Goal: Information Seeking & Learning: Check status

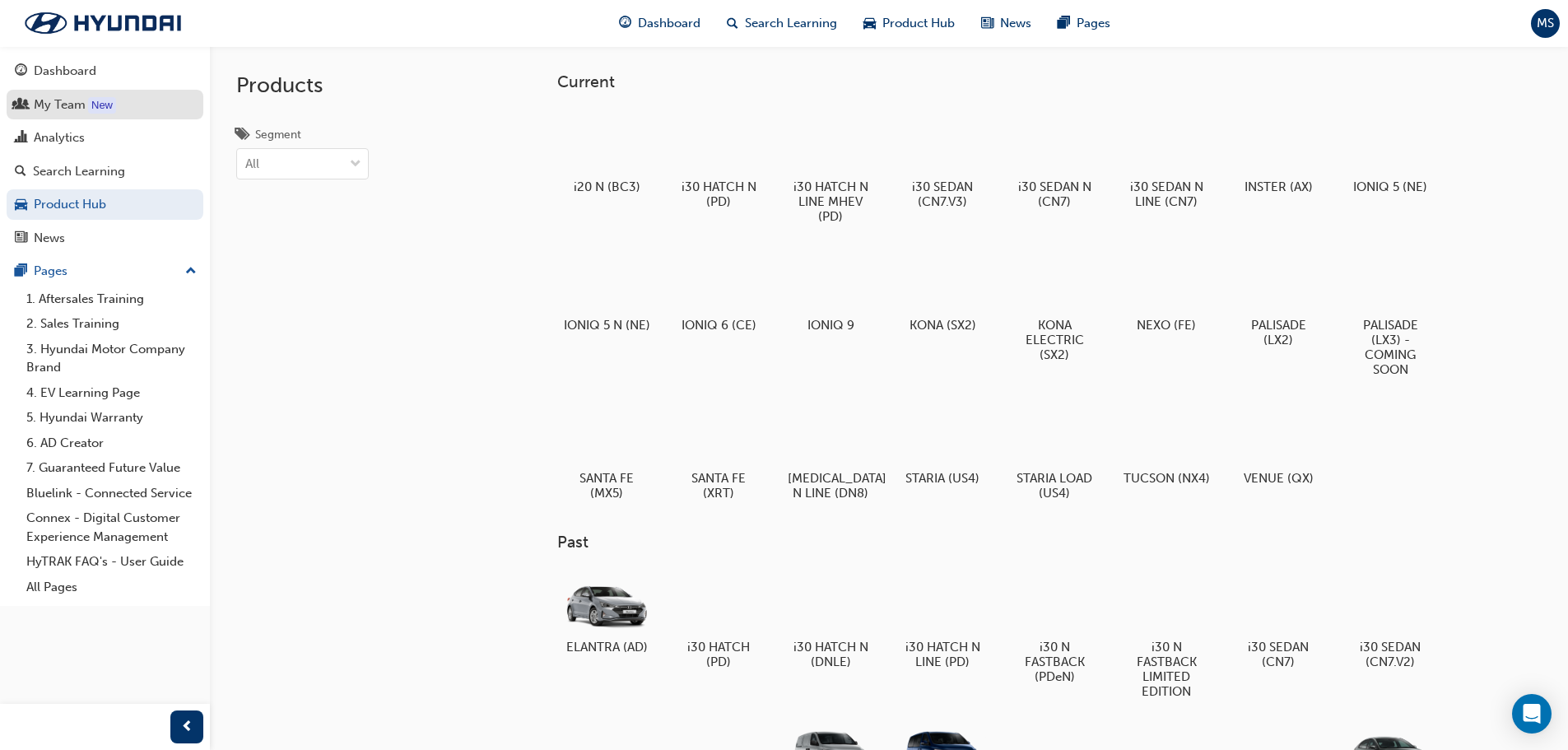
click at [36, 108] on div "My Team" at bounding box center [59, 105] width 52 height 19
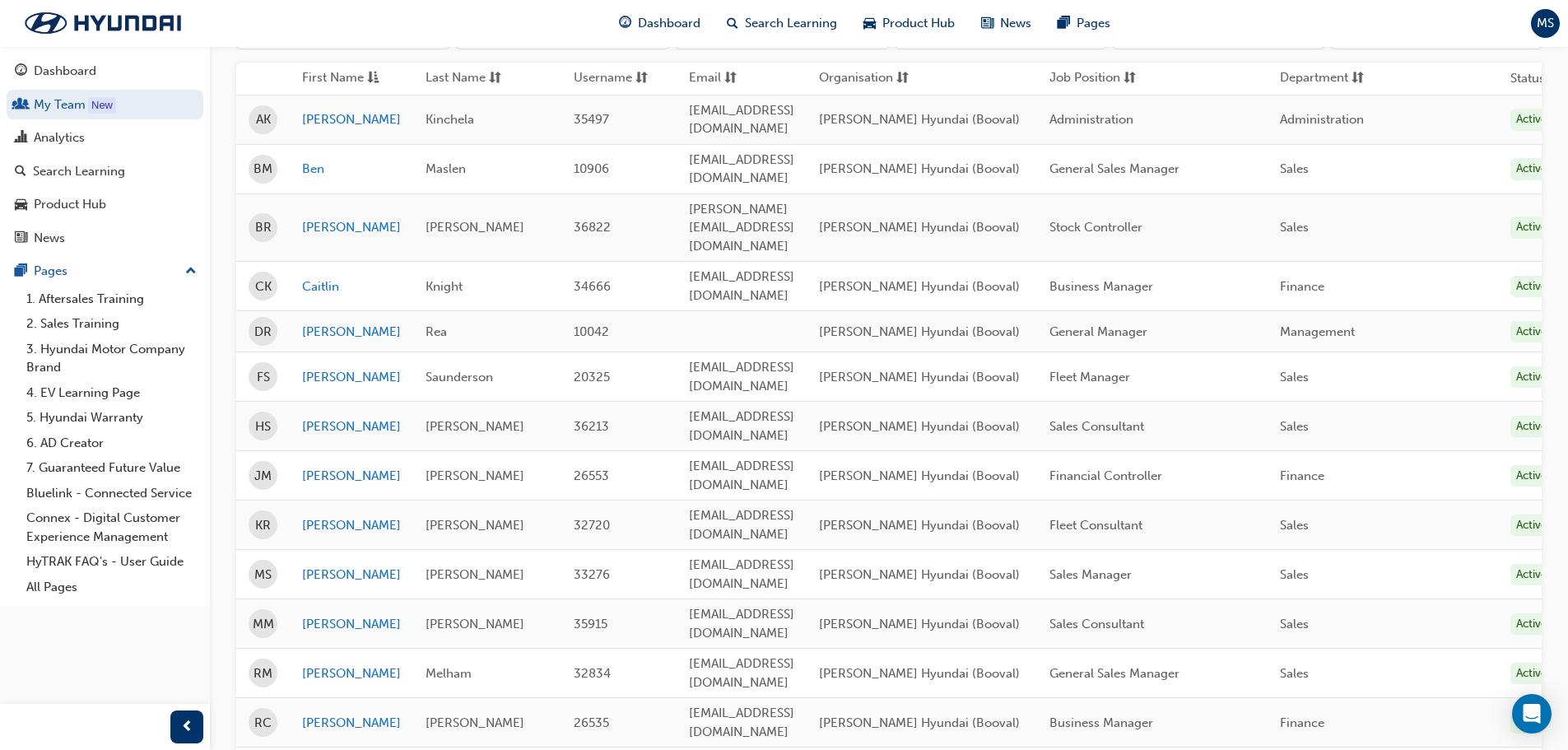
scroll to position [247, 0]
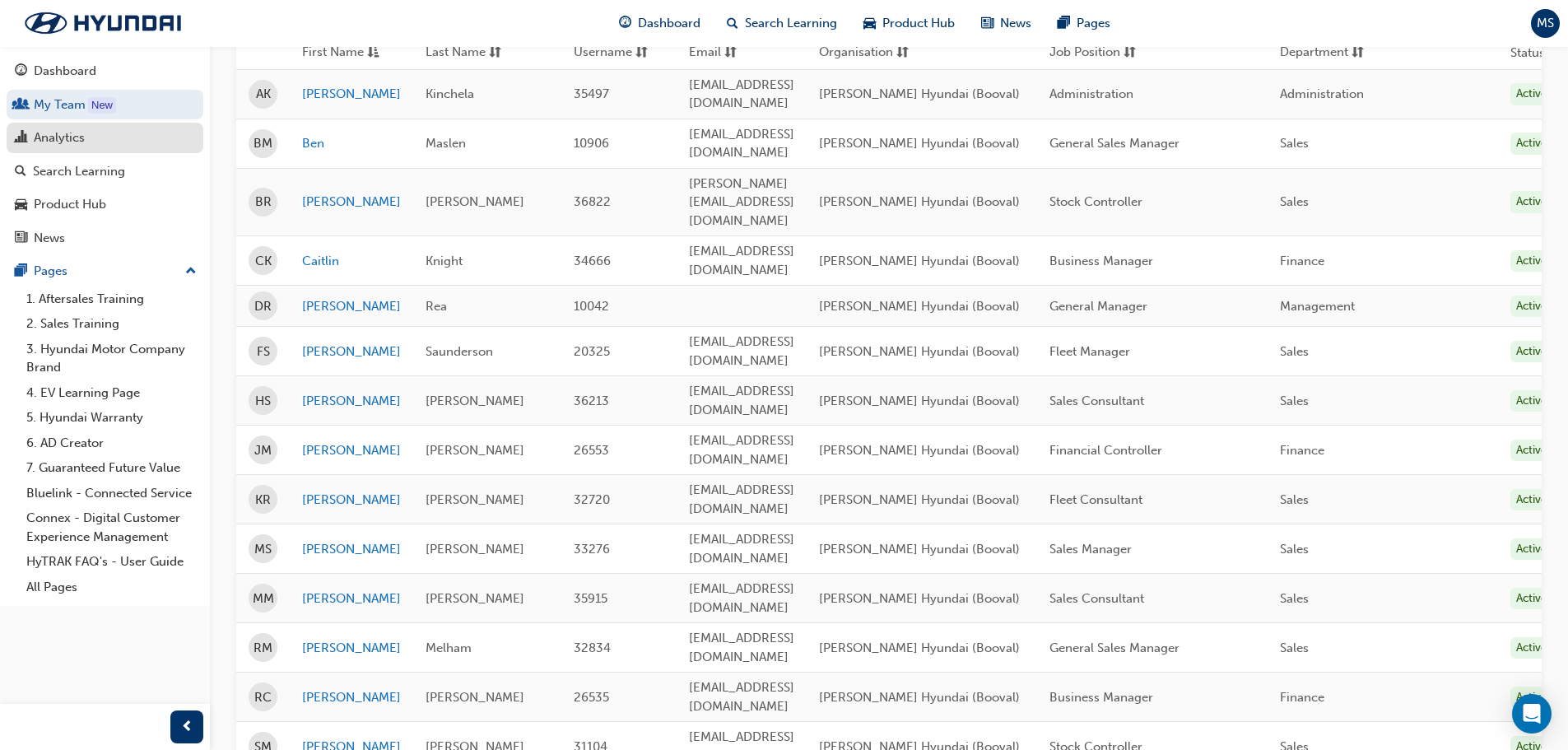
click at [109, 143] on div "Analytics" at bounding box center [105, 138] width 180 height 21
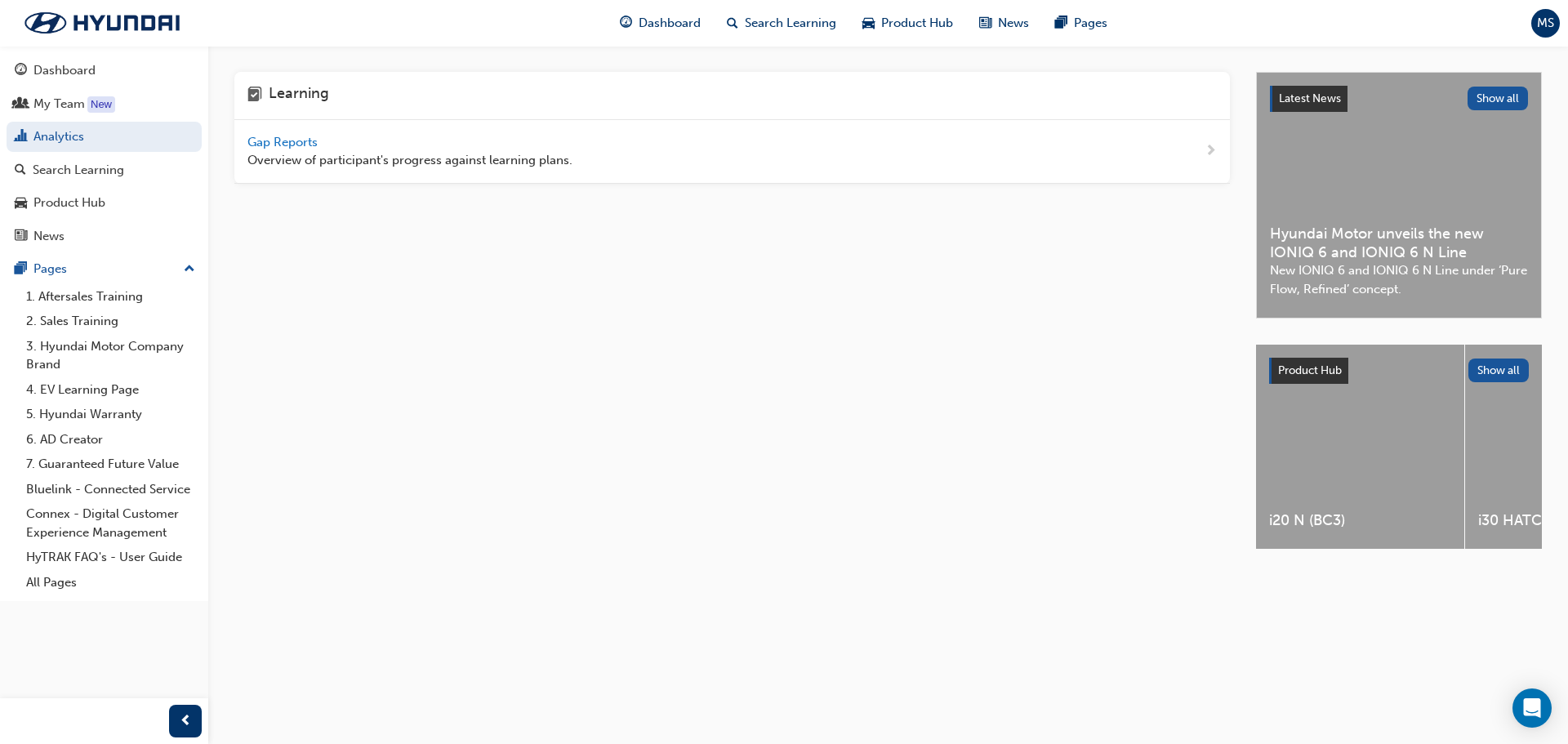
click at [309, 143] on span "Gap Reports" at bounding box center [283, 143] width 74 height 15
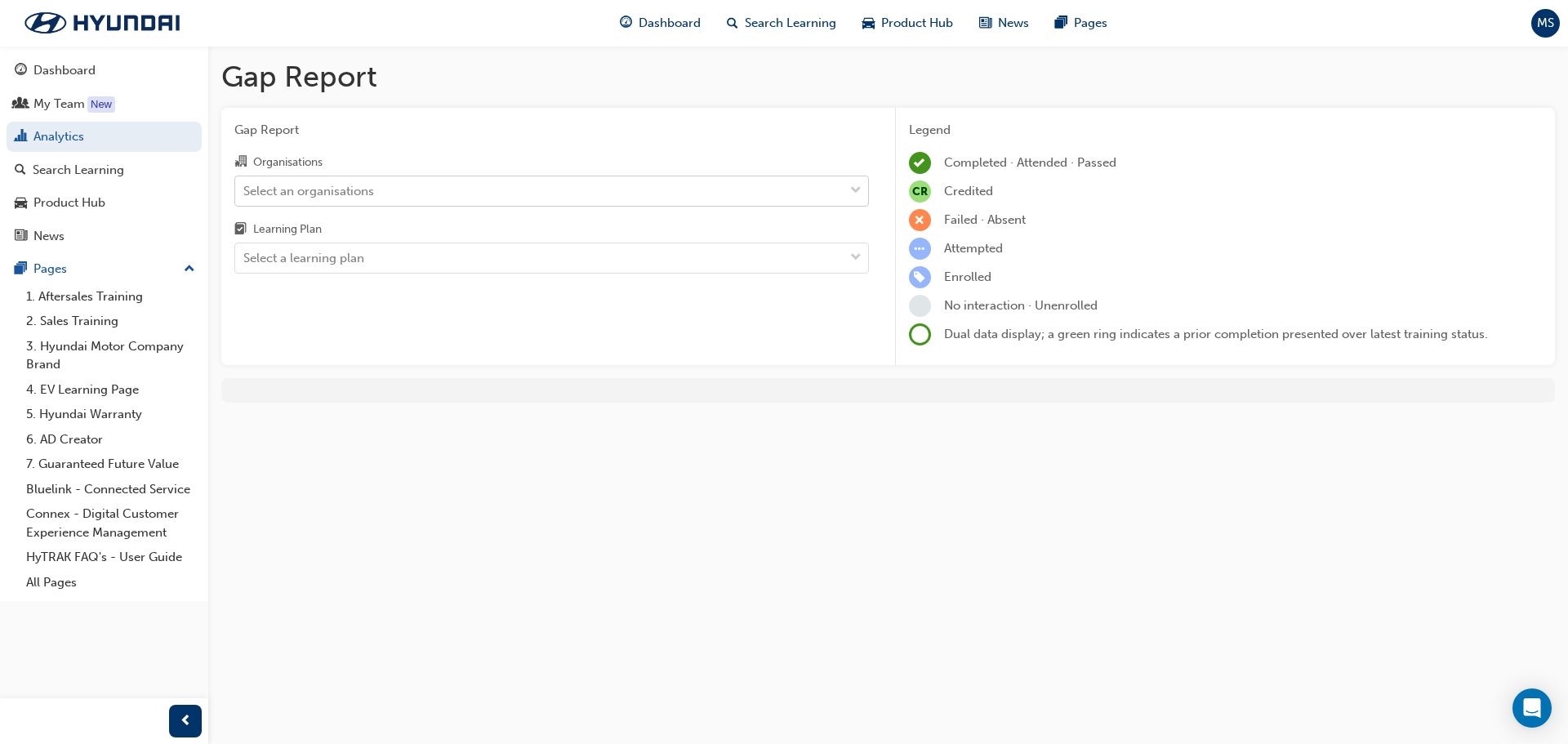
click at [298, 190] on div "Select an organisations" at bounding box center [309, 190] width 131 height 19
click at [245, 190] on input "Organisations Select an organisations" at bounding box center [244, 189] width 2 height 14
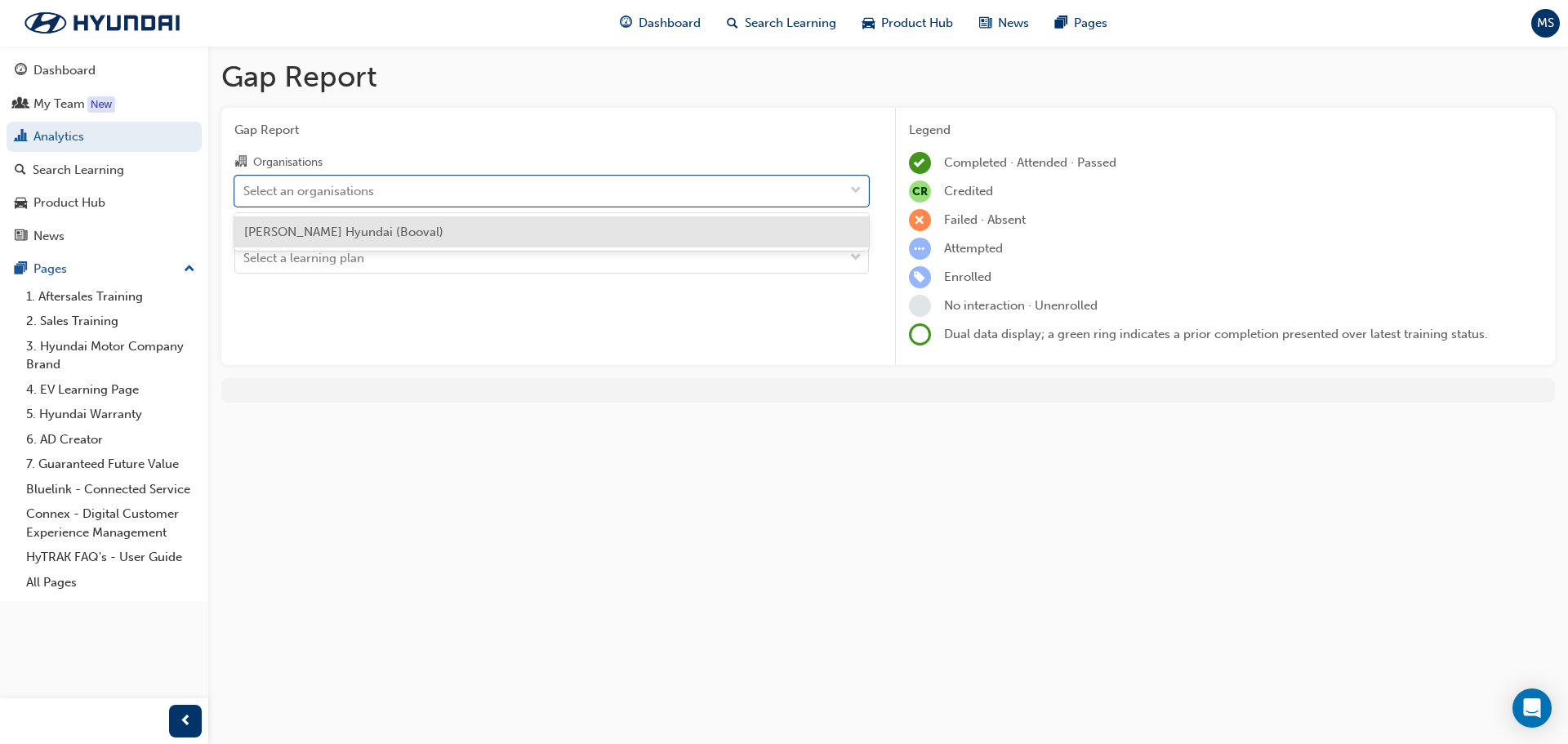
click at [335, 231] on span "[PERSON_NAME] Hyundai (Booval)" at bounding box center [344, 232] width 199 height 15
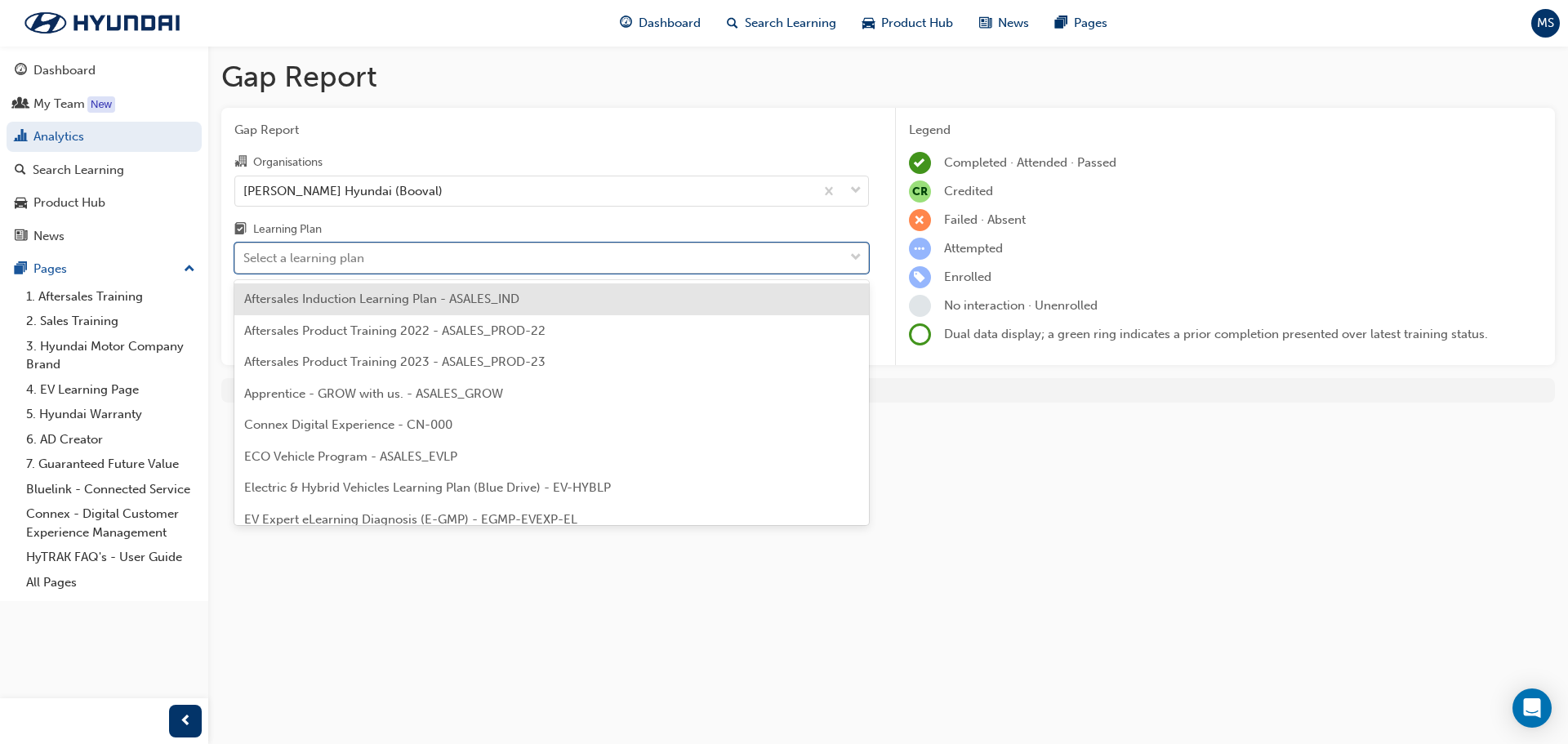
click at [331, 244] on div "Select a learning plan" at bounding box center [539, 258] width 609 height 29
click at [245, 251] on input "Learning Plan option Aftersales Induction Learning Plan - ASALES_IND focused, 1…" at bounding box center [244, 257] width 2 height 14
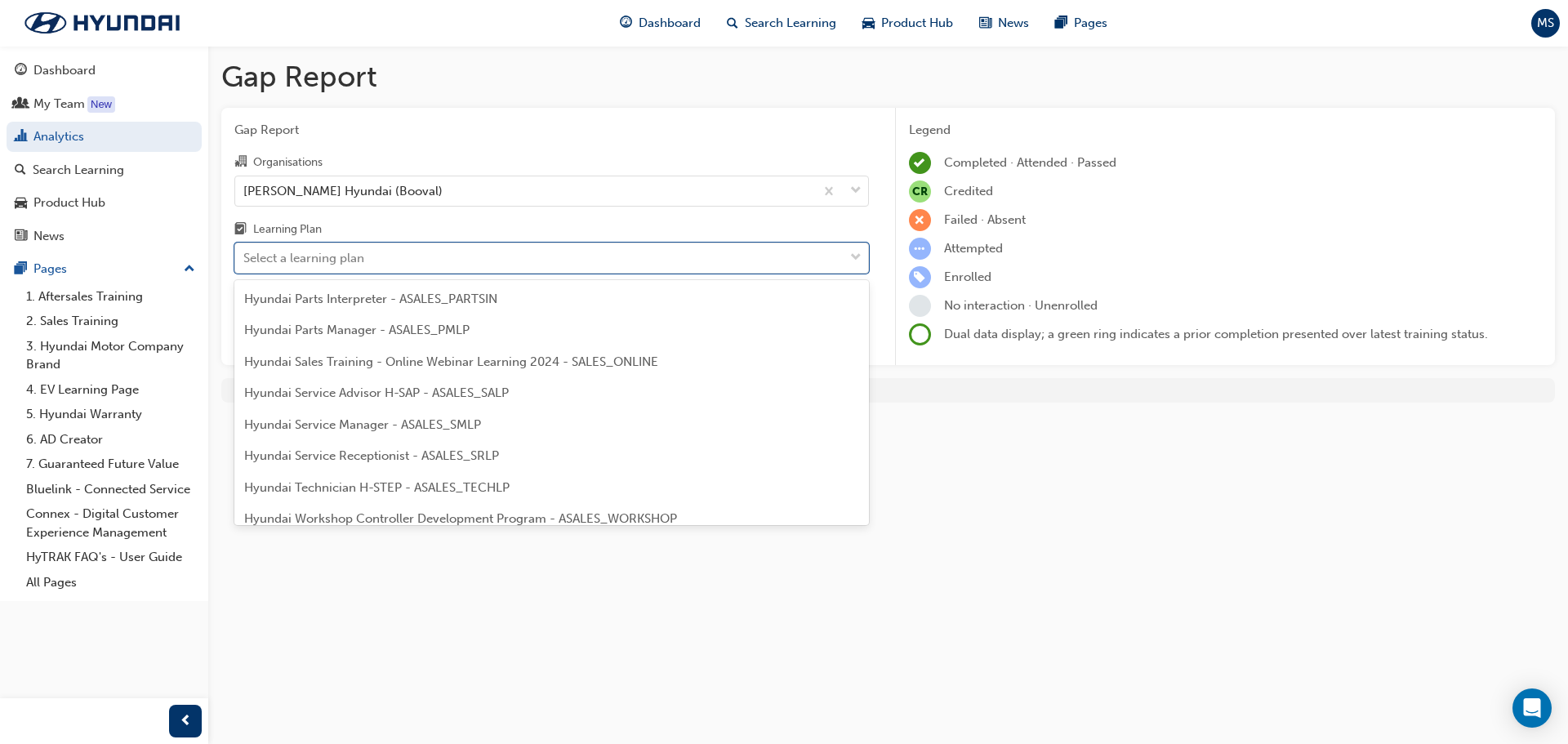
scroll to position [408, 0]
drag, startPoint x: 330, startPoint y: 483, endPoint x: -282, endPoint y: 492, distance: 612.1
click at [0, 492] on html "Your version of Internet Explorer is outdated and not supported. Please upgrade…" at bounding box center [784, 372] width 1568 height 744
click at [773, 287] on div "Gap Report Organisations [PERSON_NAME] Hyundai (Booval) Learning Plan option Af…" at bounding box center [551, 237] width 661 height 258
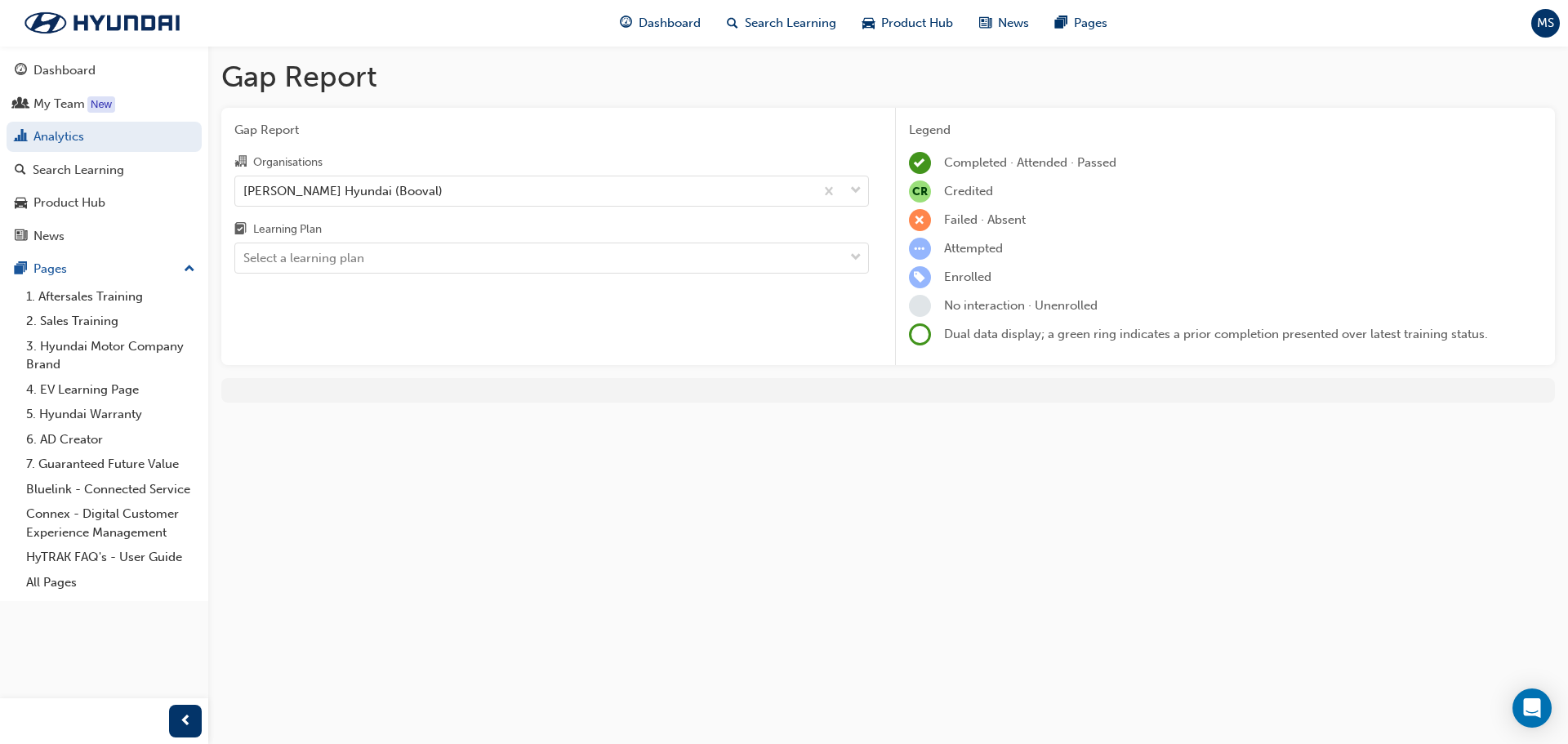
click at [773, 288] on div "Gap Report Organisations [PERSON_NAME] Hyundai (Booval) Learning Plan Select a …" at bounding box center [551, 237] width 661 height 258
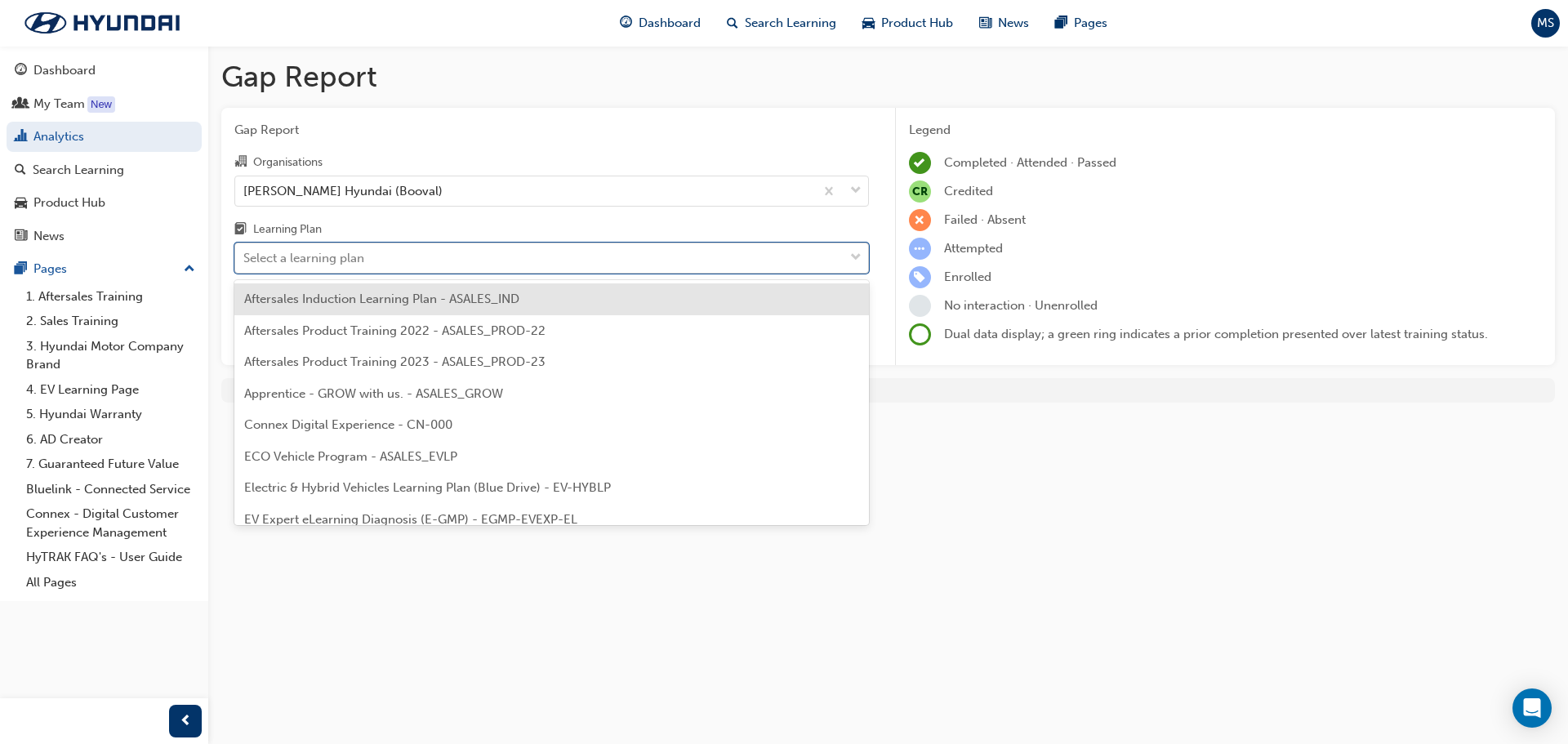
click at [391, 251] on div "Select a learning plan" at bounding box center [539, 258] width 609 height 29
click at [245, 251] on input "Learning Plan option Aftersales Induction Learning Plan - ASALES_IND focused, 1…" at bounding box center [244, 257] width 2 height 14
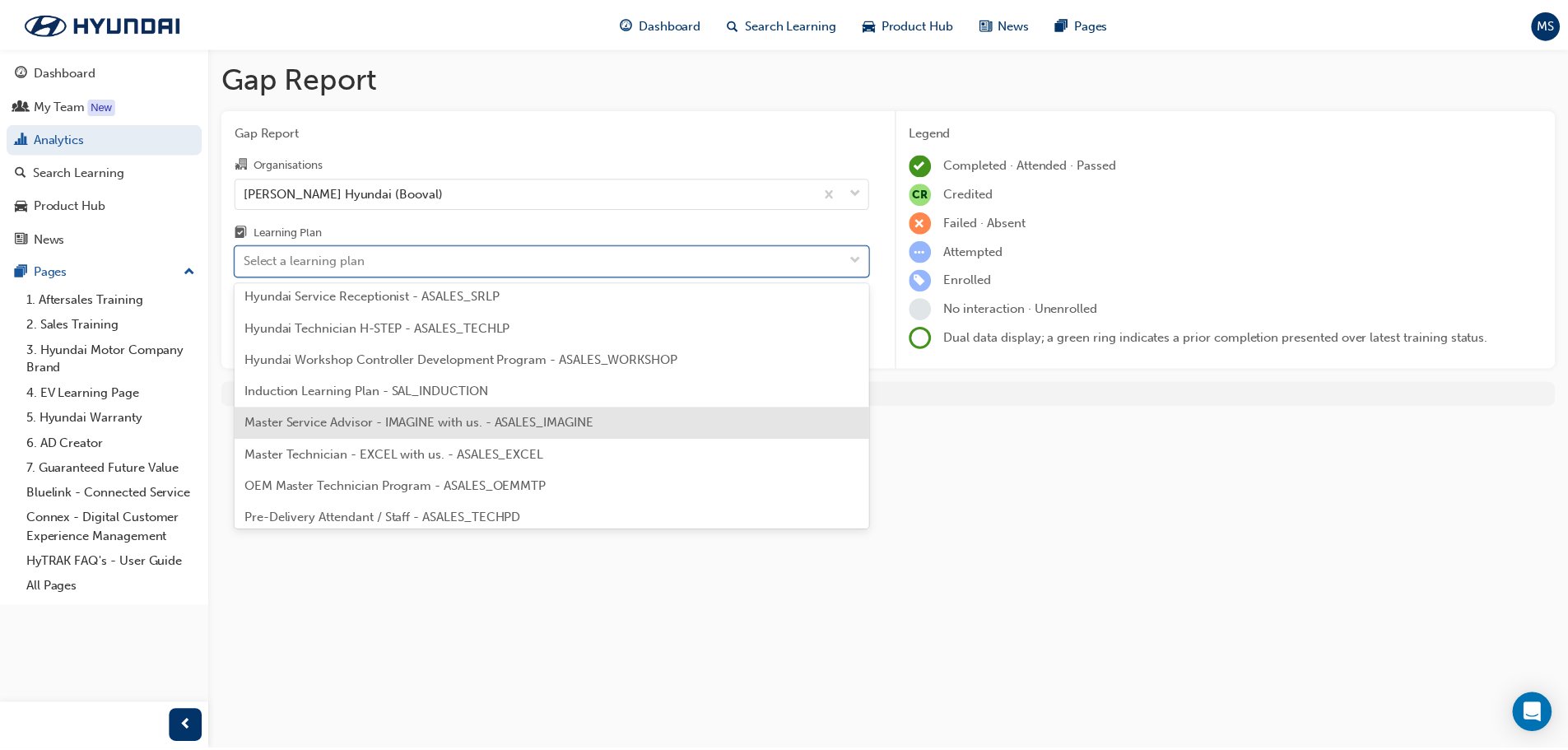
scroll to position [742, 0]
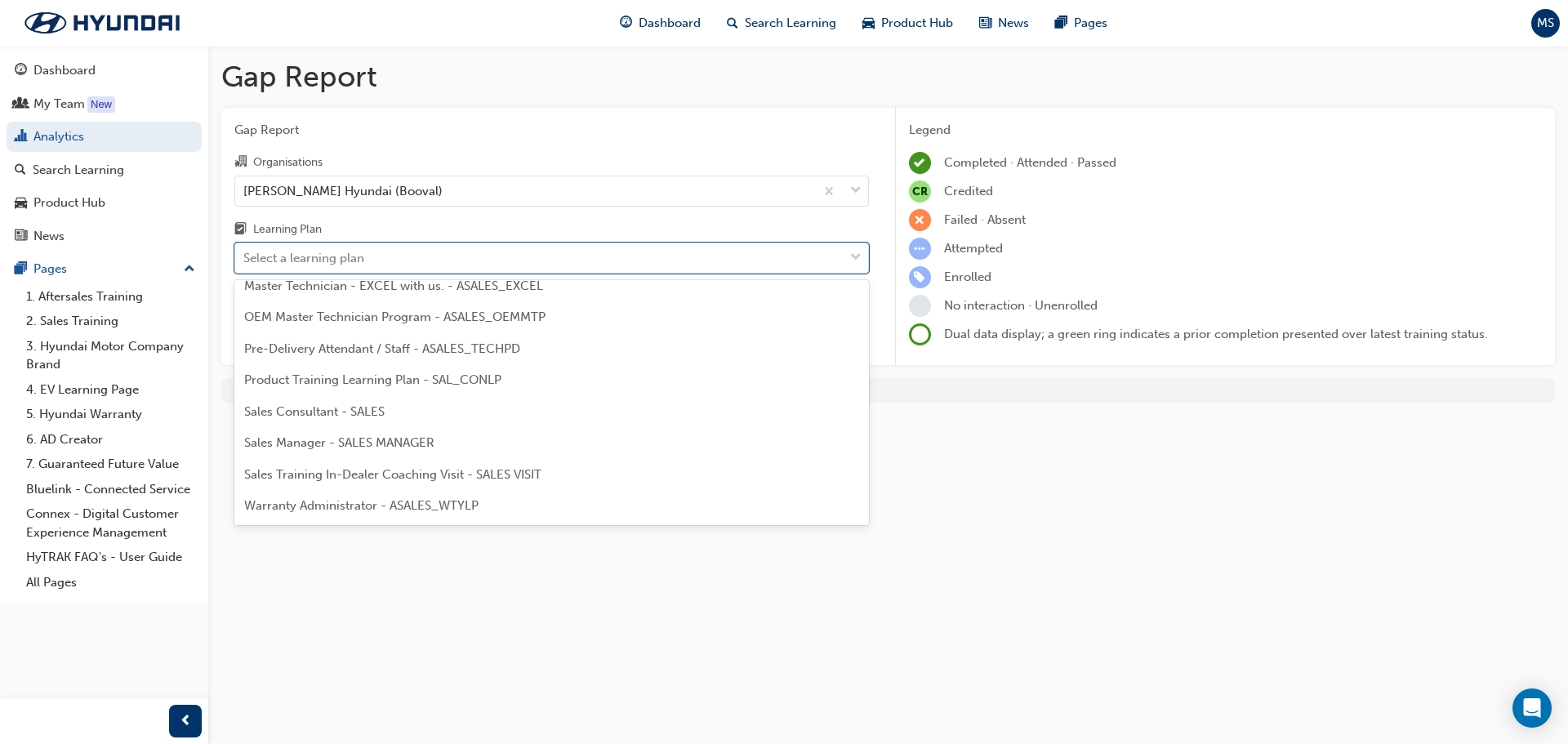
click at [383, 439] on span "Sales Manager - SALES MANAGER" at bounding box center [339, 443] width 190 height 15
